Goal: Task Accomplishment & Management: Manage account settings

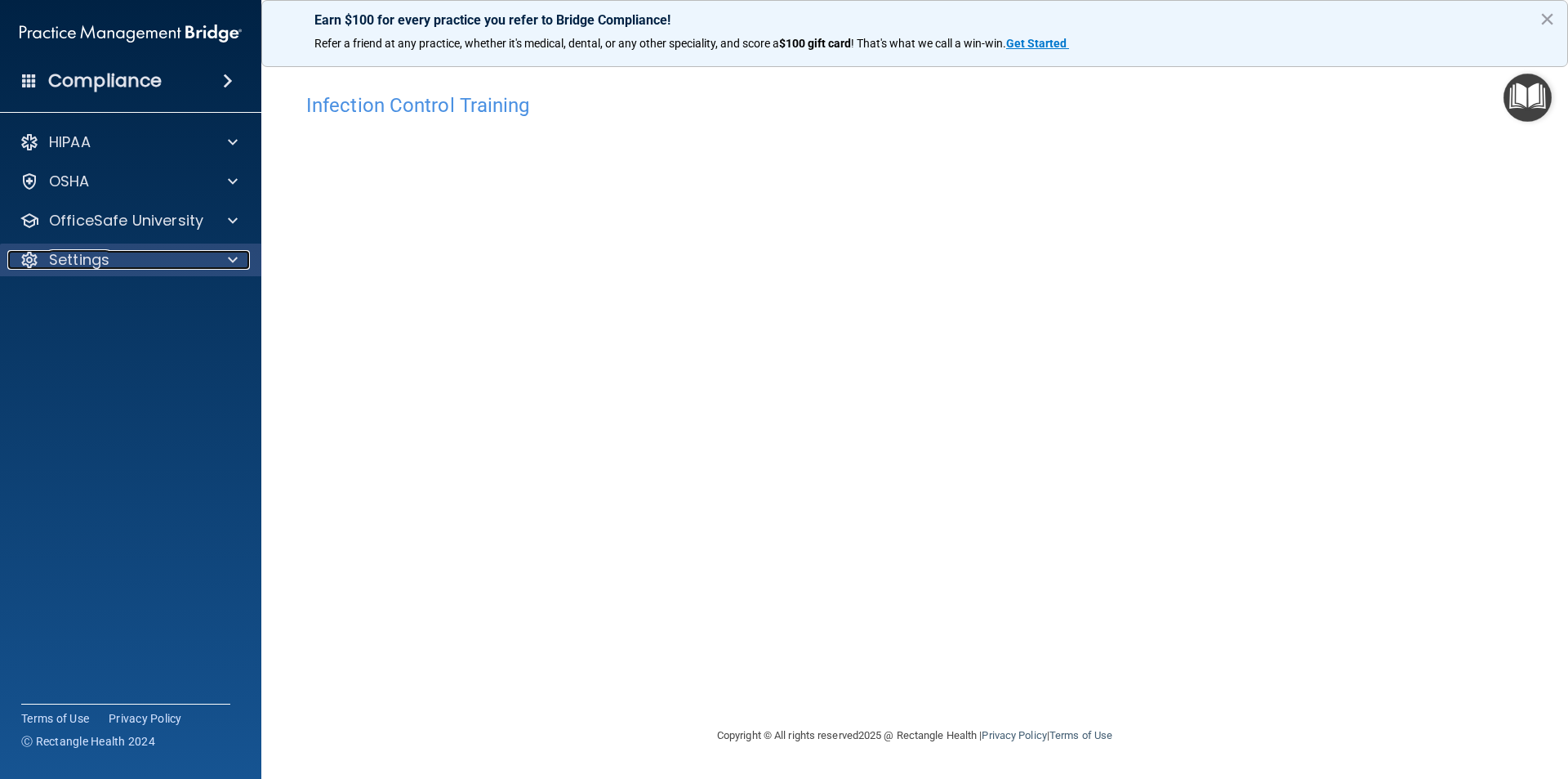
click at [74, 257] on p "Settings" at bounding box center [79, 259] width 60 height 19
click at [85, 340] on p "Sign Out" at bounding box center [122, 338] width 223 height 16
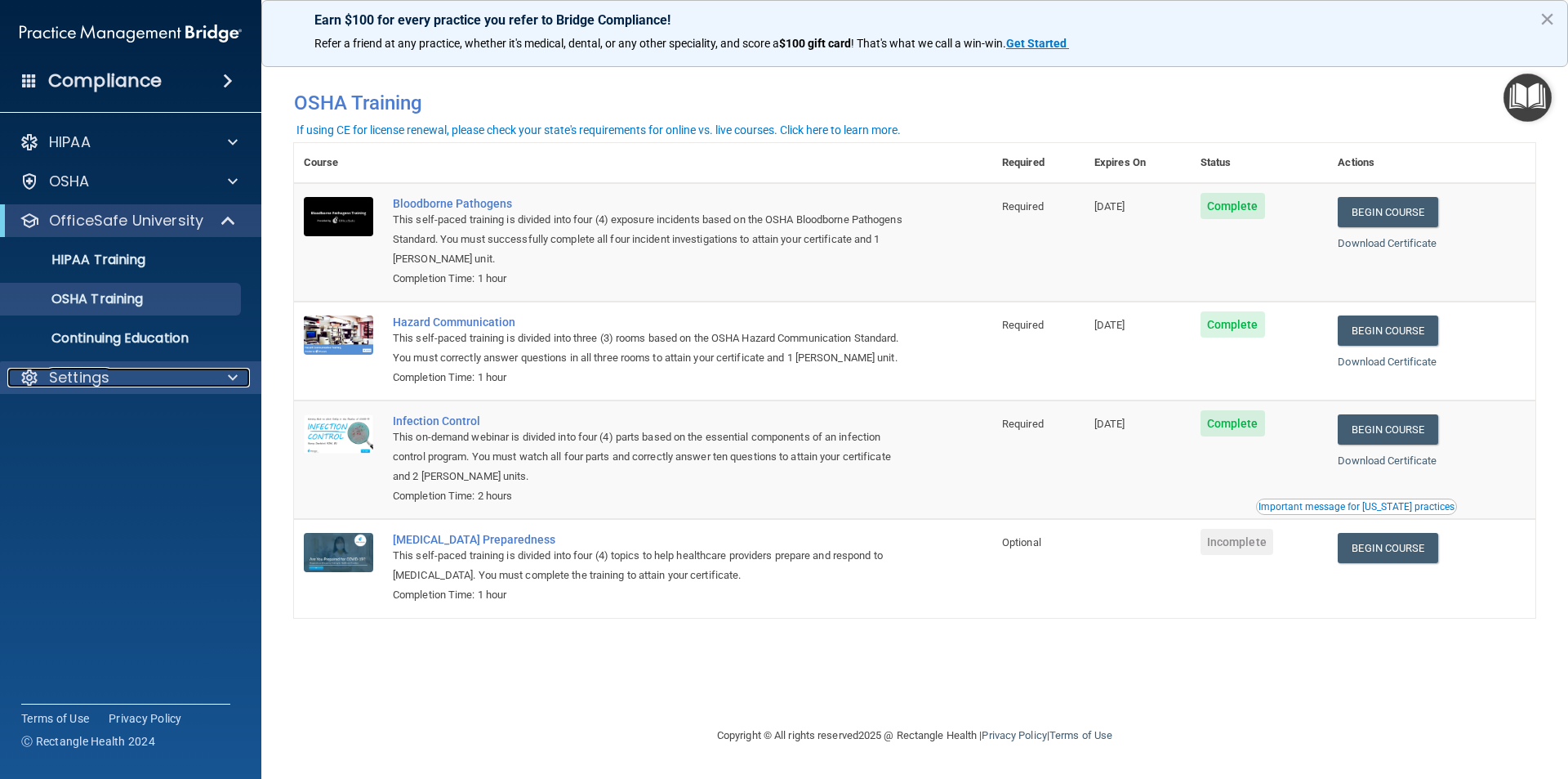
click at [222, 372] on div at bounding box center [230, 377] width 41 height 19
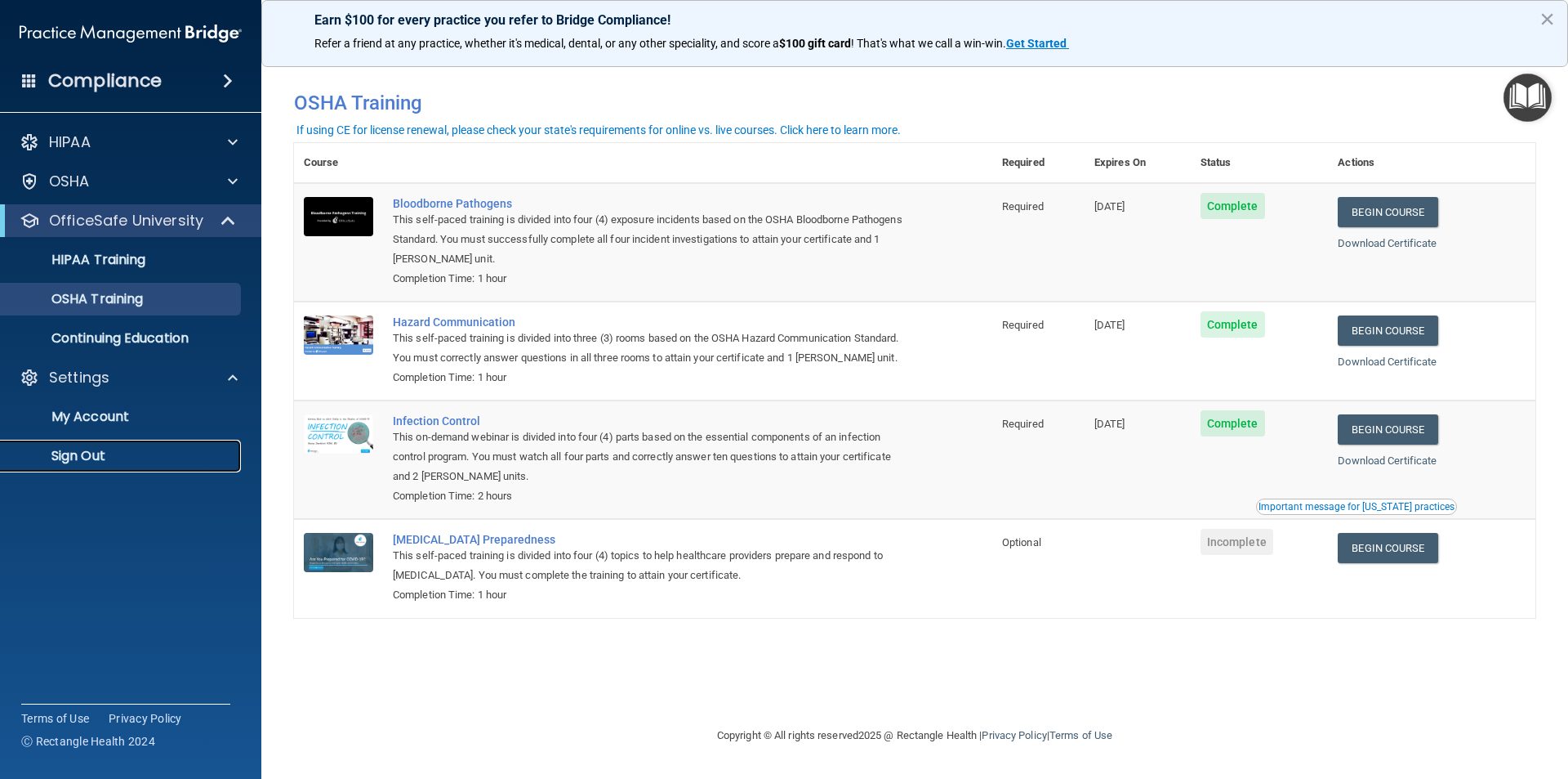
click at [103, 459] on p "Sign Out" at bounding box center [122, 455] width 223 height 16
